Goal: Information Seeking & Learning: Learn about a topic

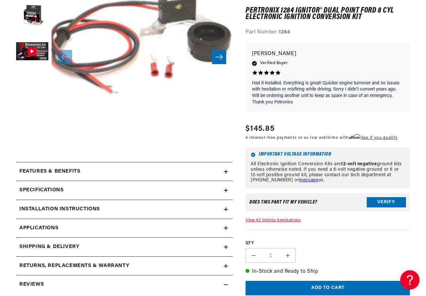
scroll to position [249, 0]
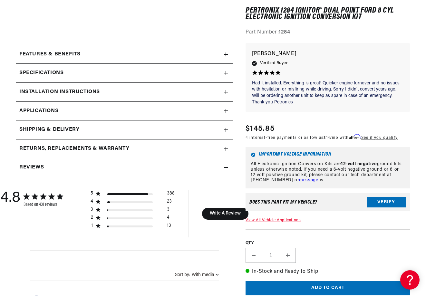
click at [225, 111] on icon at bounding box center [226, 111] width 4 height 0
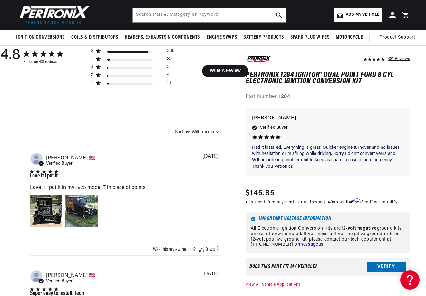
scroll to position [305, 0]
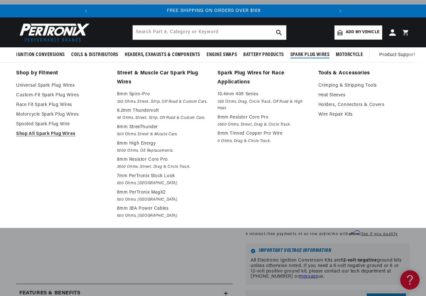
scroll to position [251, 0]
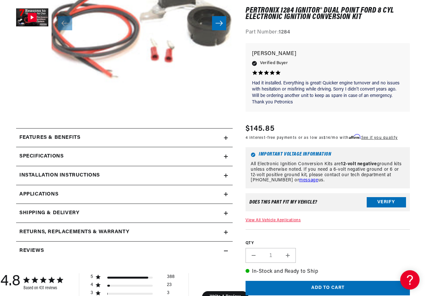
scroll to position [0, 241]
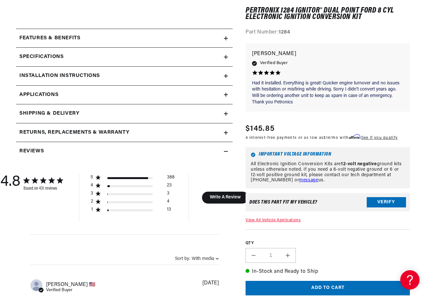
click at [227, 56] on icon at bounding box center [226, 57] width 4 height 4
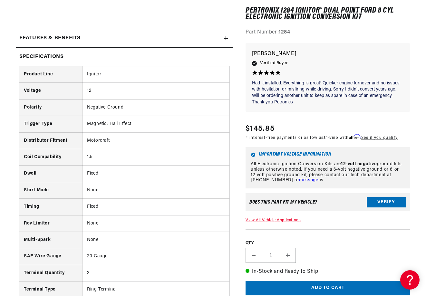
click at [226, 57] on icon at bounding box center [226, 57] width 4 height 4
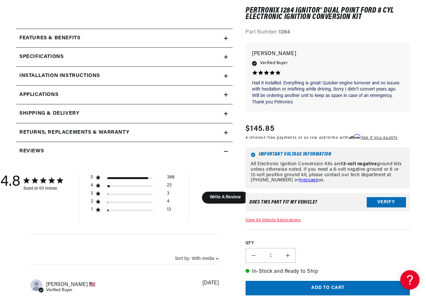
click at [226, 94] on icon at bounding box center [226, 95] width 0 height 4
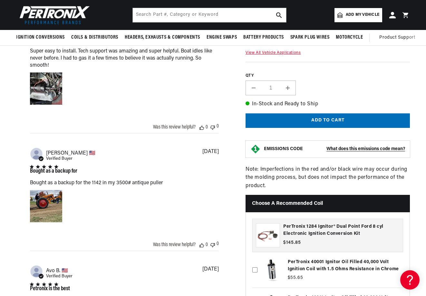
scroll to position [0, 241]
